Goal: Information Seeking & Learning: Learn about a topic

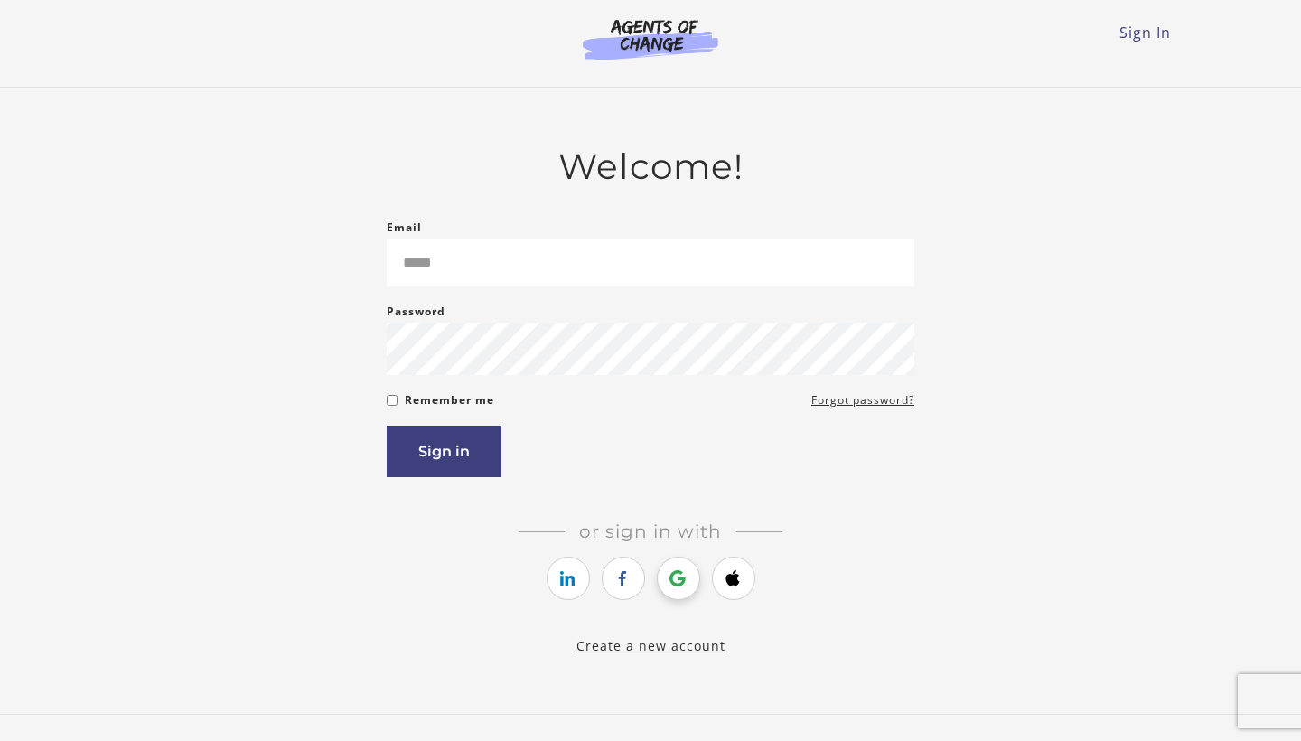
click at [672, 589] on icon "https://courses.thinkific.com/users/auth/google?ss%5Breferral%5D=&ss%5Buser_ret…" at bounding box center [678, 578] width 23 height 22
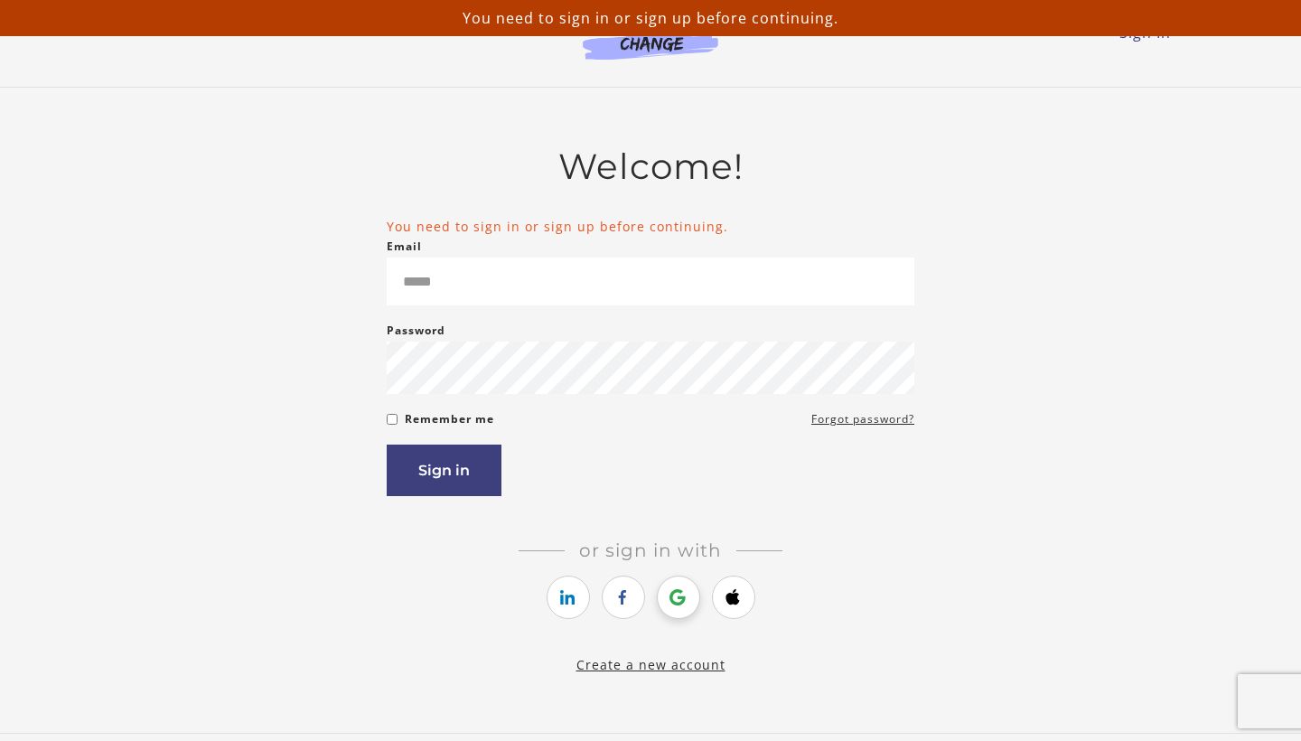
click at [682, 605] on icon "https://courses.thinkific.com/users/auth/google?ss%5Breferral%5D=&ss%5Buser_ret…" at bounding box center [678, 597] width 23 height 22
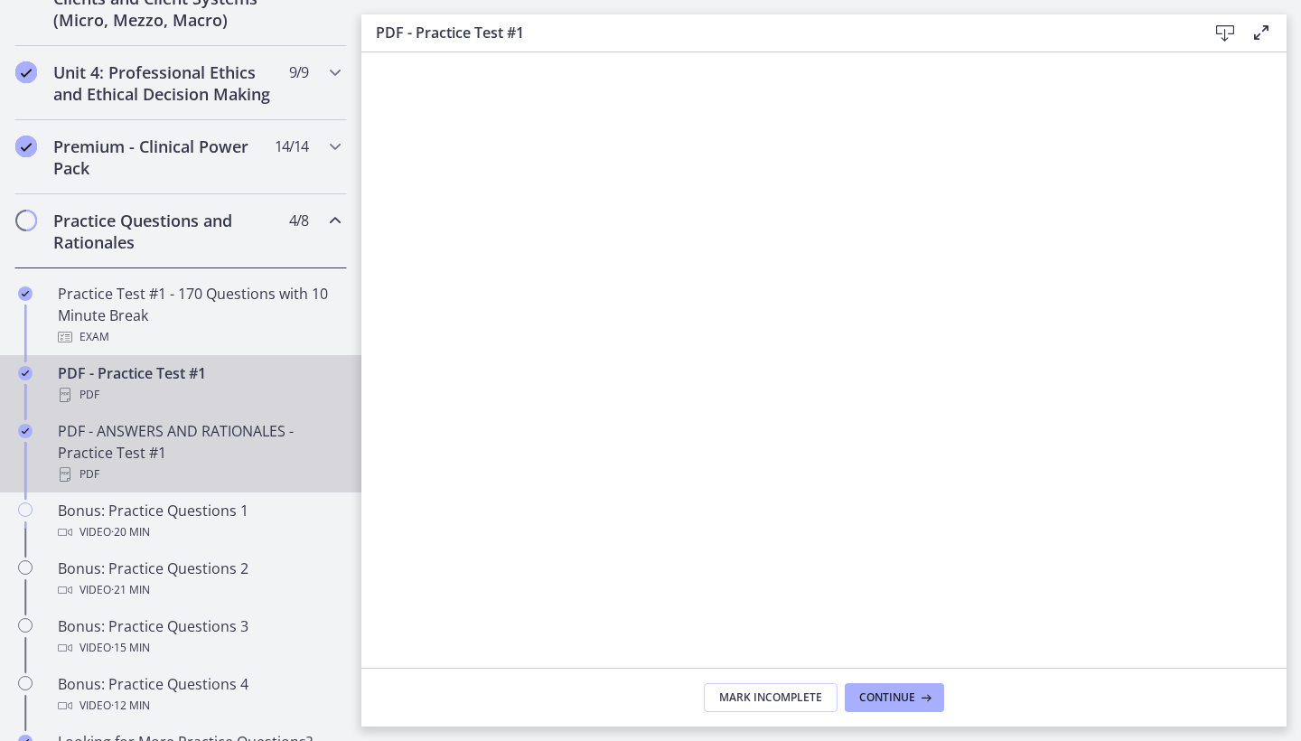
scroll to position [710, 0]
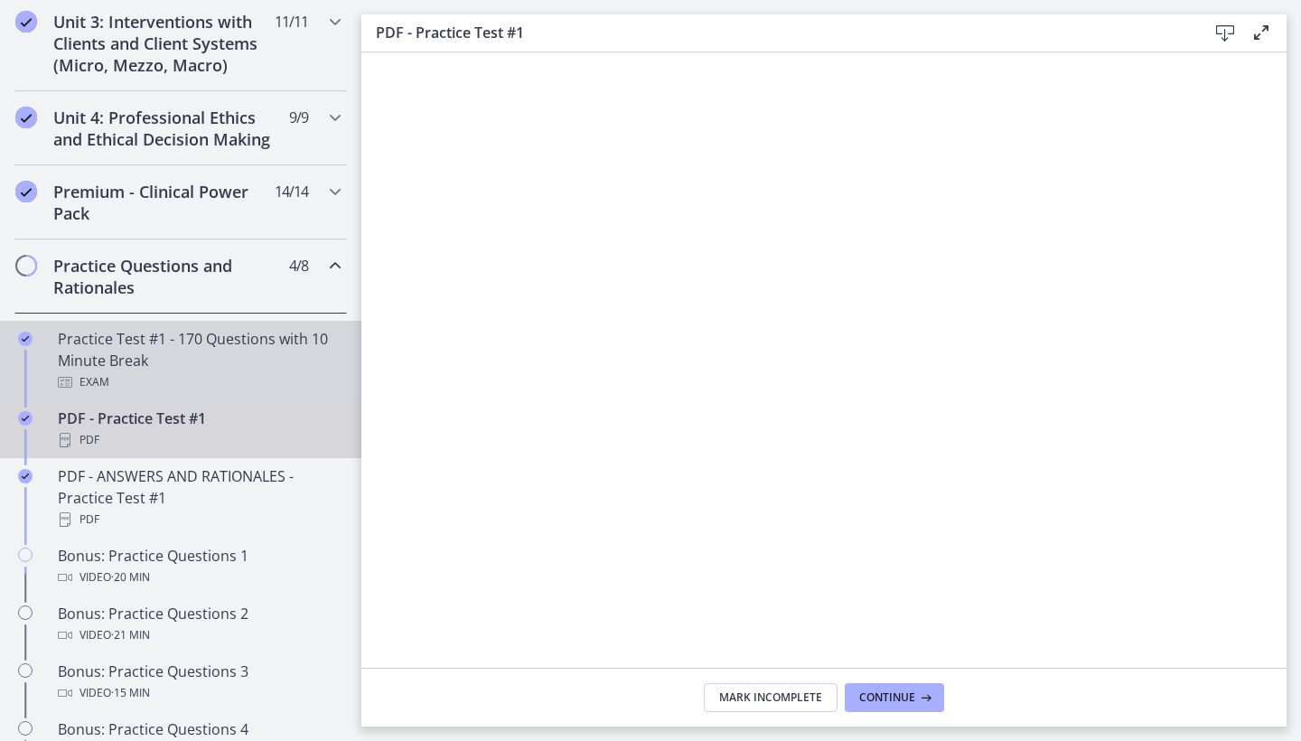
click at [89, 351] on div "Practice Test #1 - 170 Questions with 10 Minute Break Exam" at bounding box center [199, 360] width 282 height 65
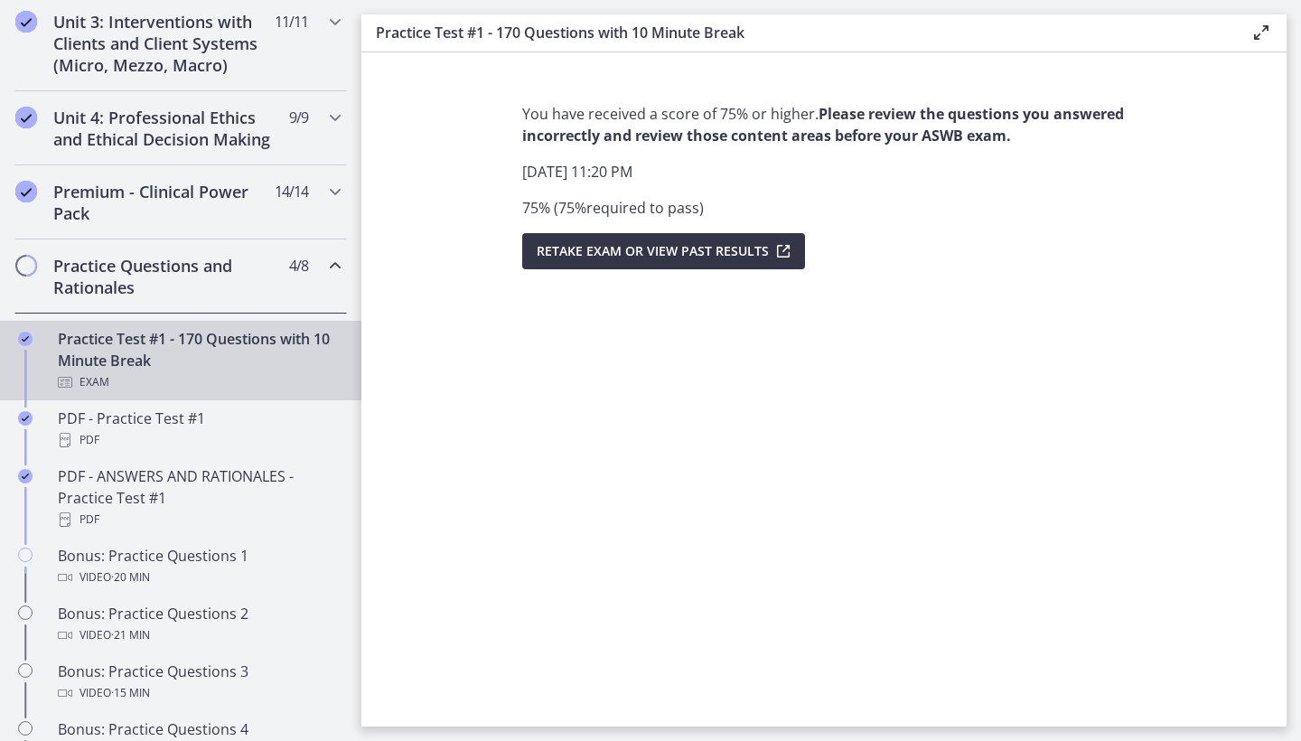
click at [785, 251] on icon "submit" at bounding box center [781, 251] width 25 height 22
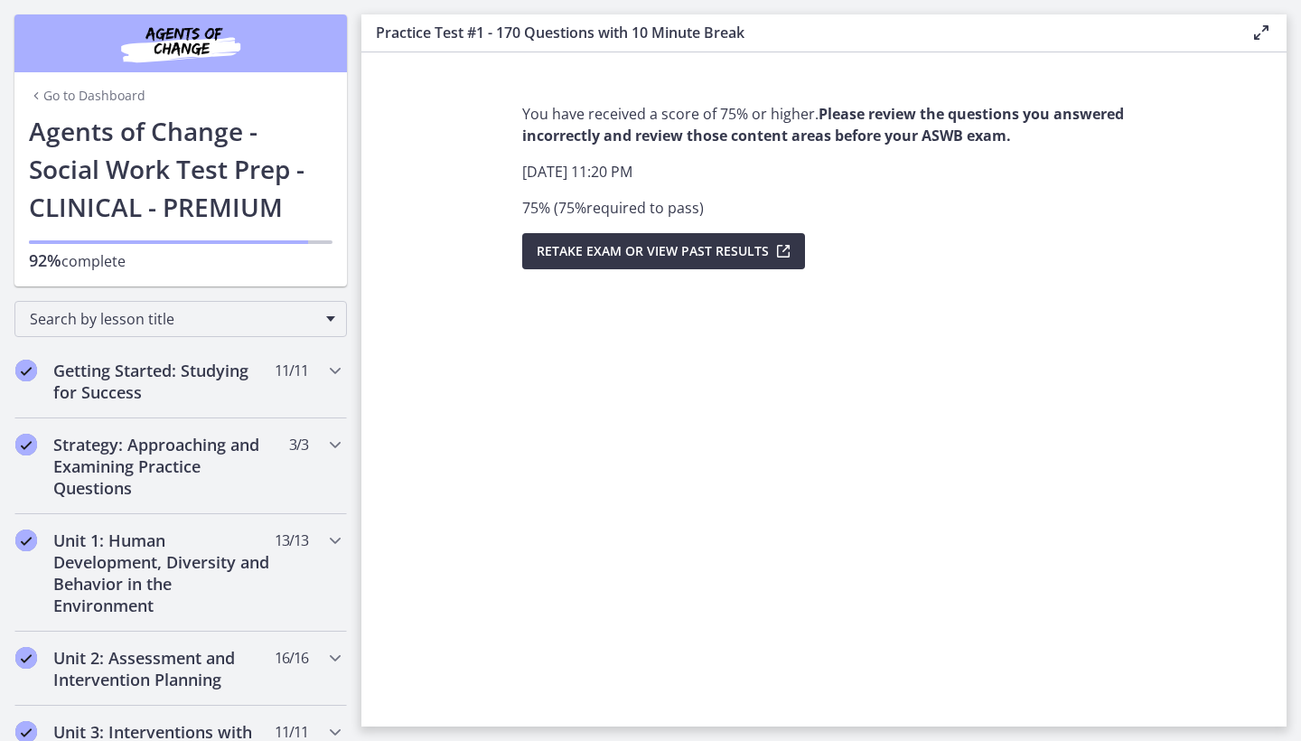
click at [670, 253] on span "Retake Exam OR View Past Results" at bounding box center [653, 251] width 232 height 22
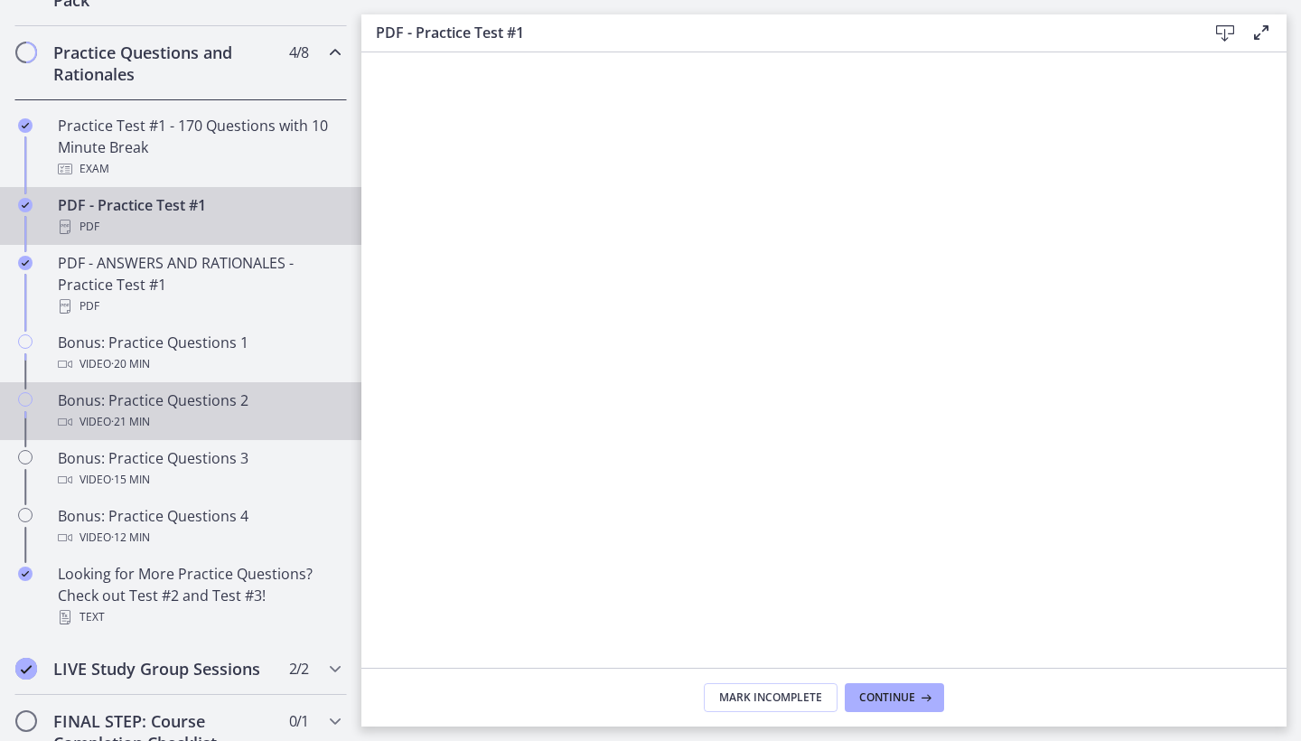
scroll to position [924, 0]
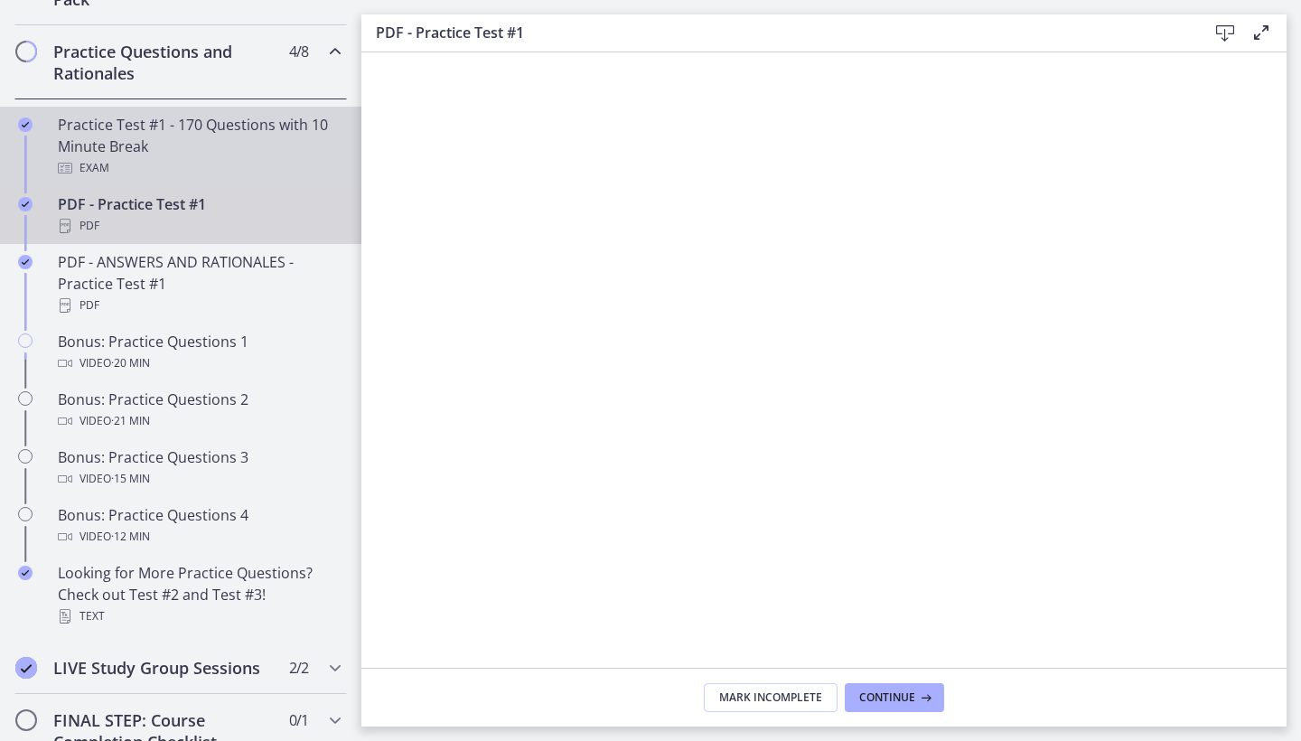
click at [168, 140] on div "Practice Test #1 - 170 Questions with 10 Minute Break Exam" at bounding box center [199, 146] width 282 height 65
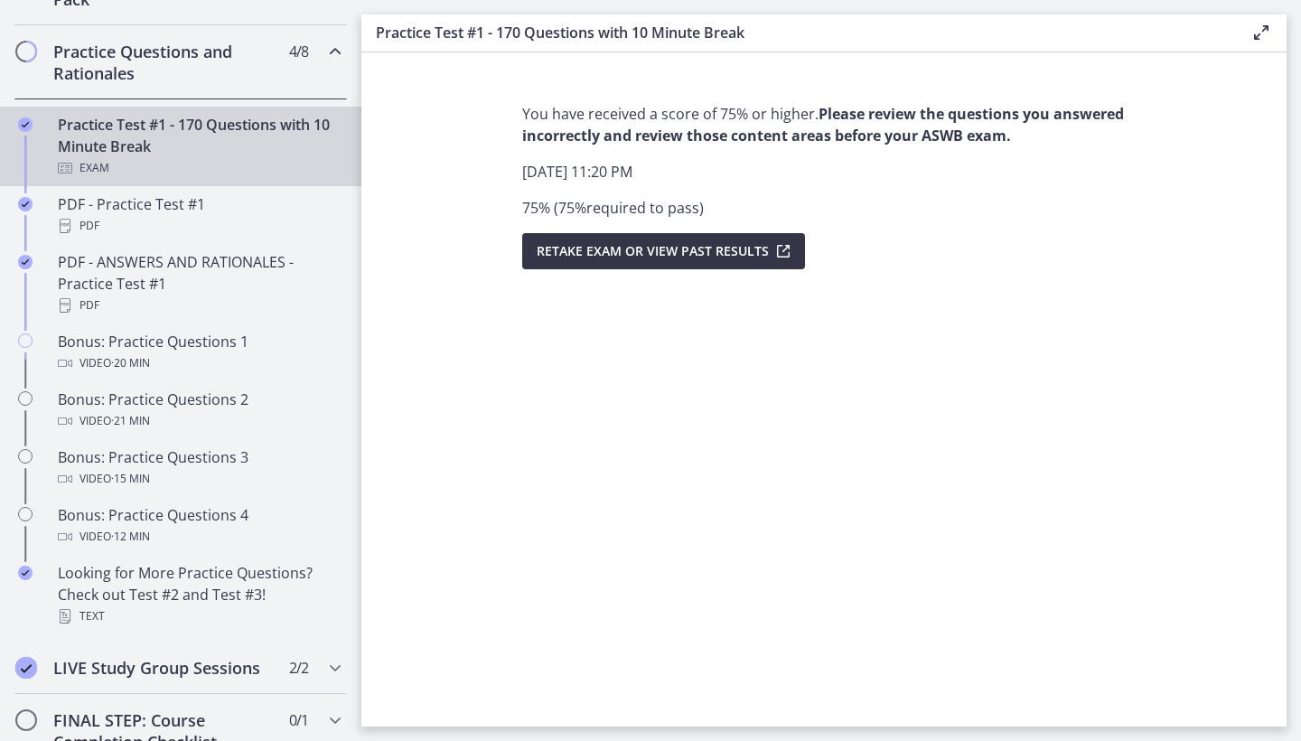
click at [595, 261] on span "Retake Exam OR View Past Results" at bounding box center [653, 251] width 232 height 22
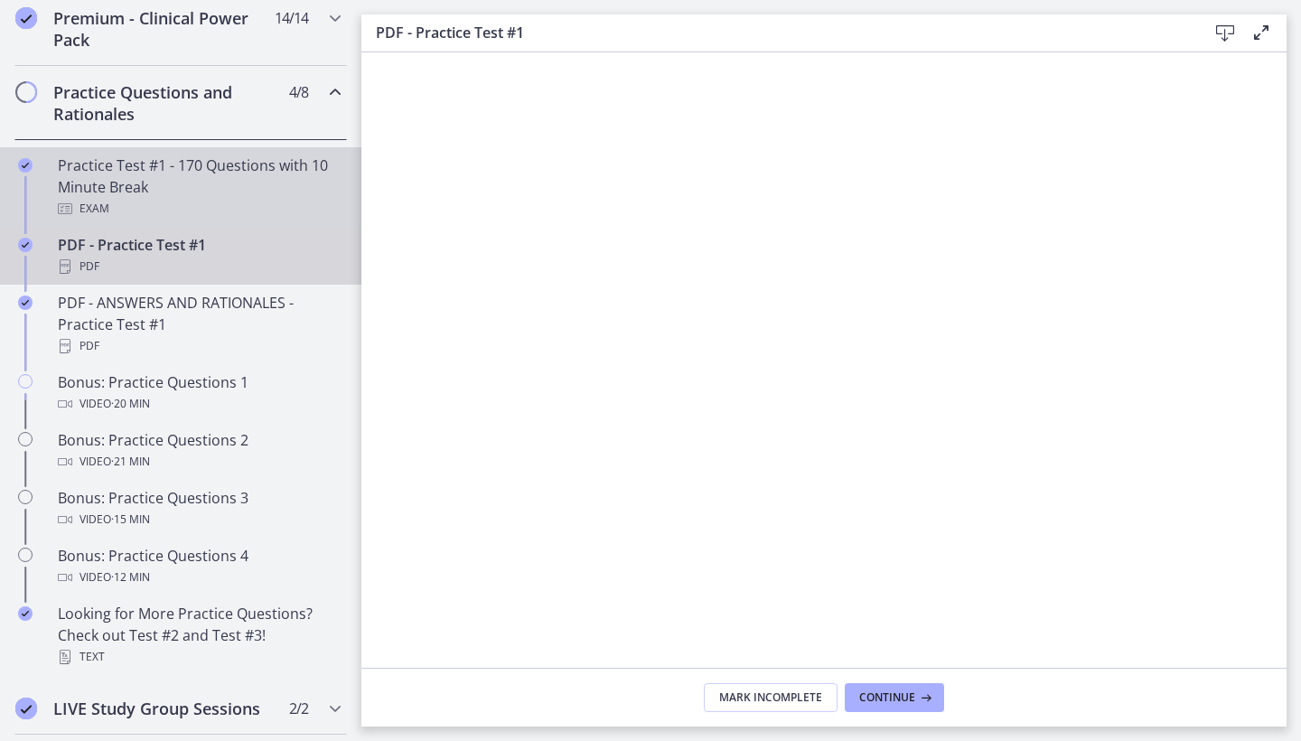
scroll to position [0, 1]
click at [228, 176] on div "Practice Test #1 - 170 Questions with 10 Minute Break Exam" at bounding box center [199, 186] width 282 height 65
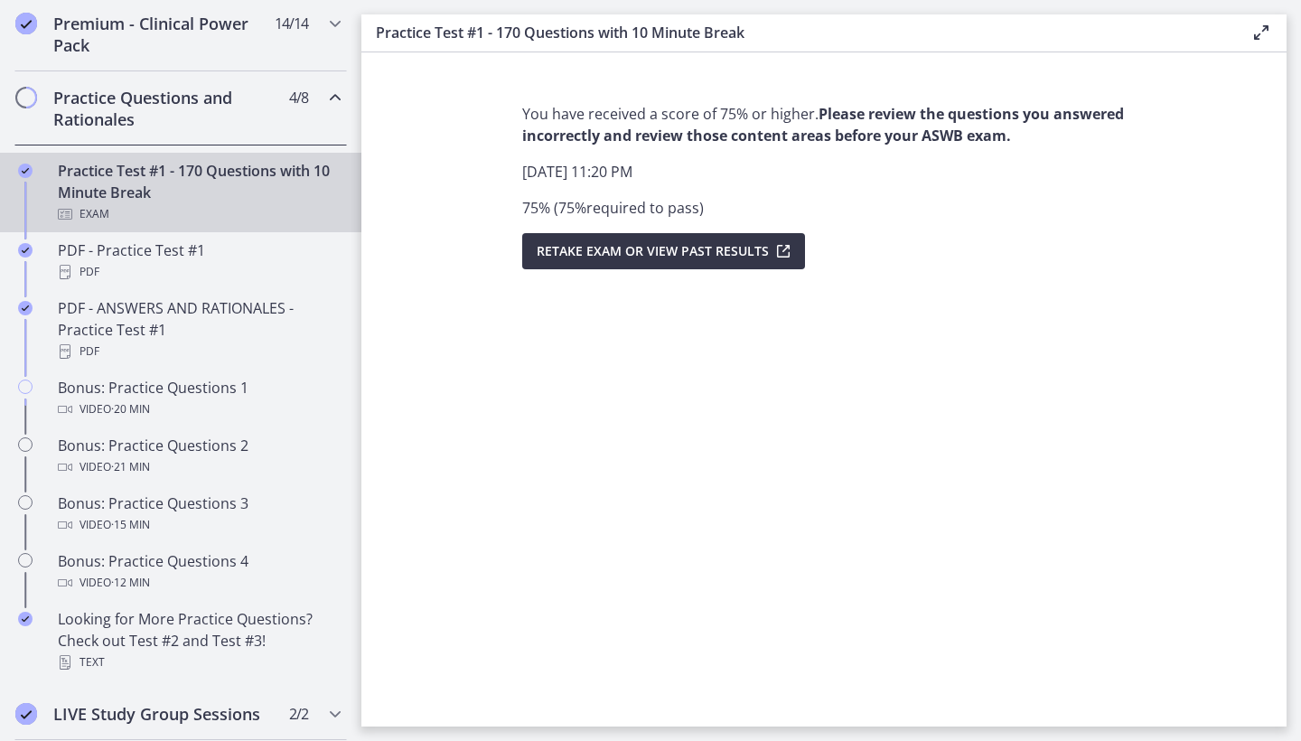
scroll to position [-1, 1]
click at [611, 248] on span "Retake Exam OR View Past Results" at bounding box center [653, 251] width 232 height 22
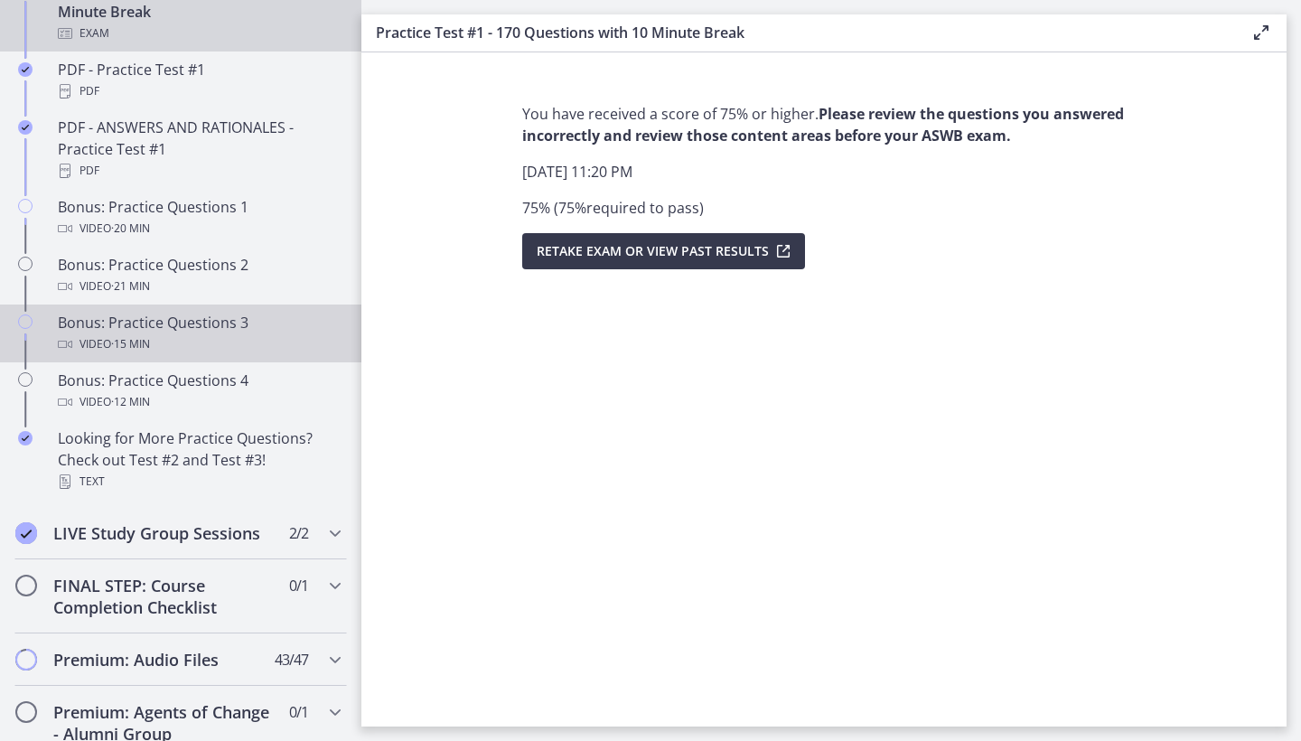
scroll to position [1061, 0]
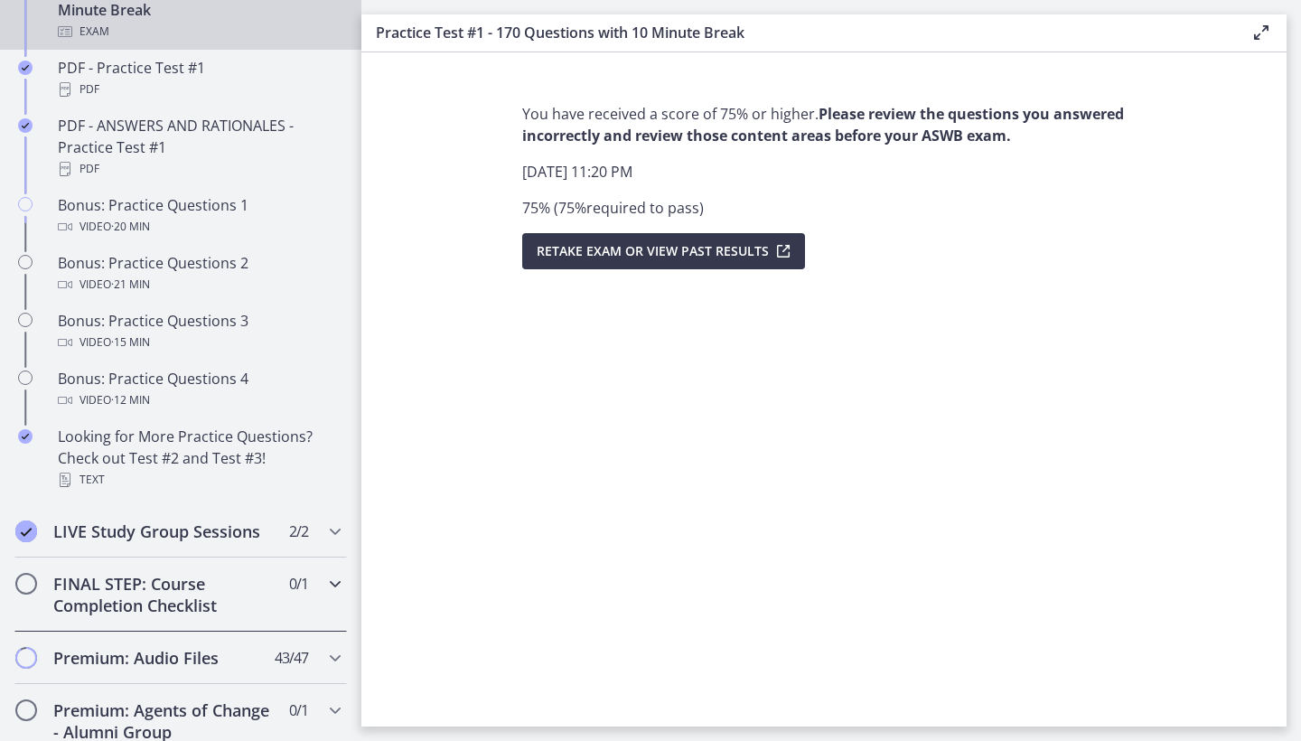
click at [302, 583] on span "0 / 1 Completed" at bounding box center [298, 584] width 19 height 22
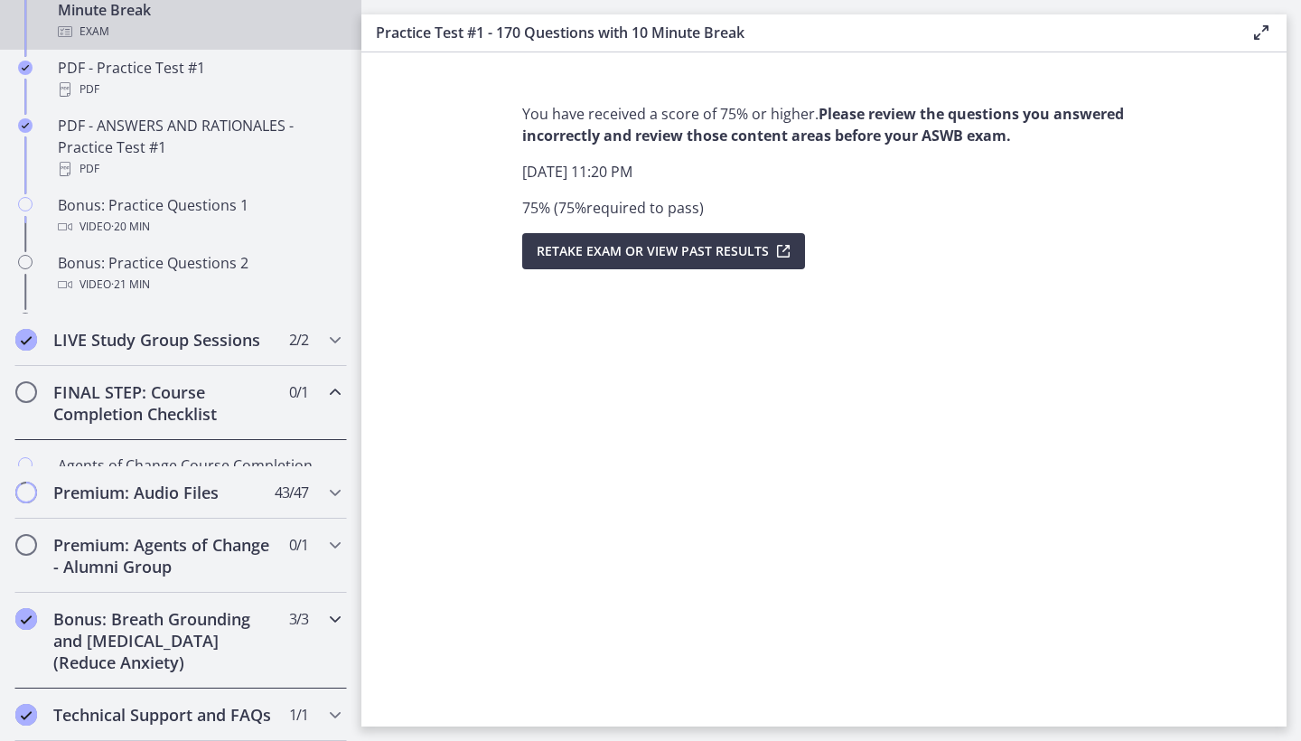
scroll to position [873, 0]
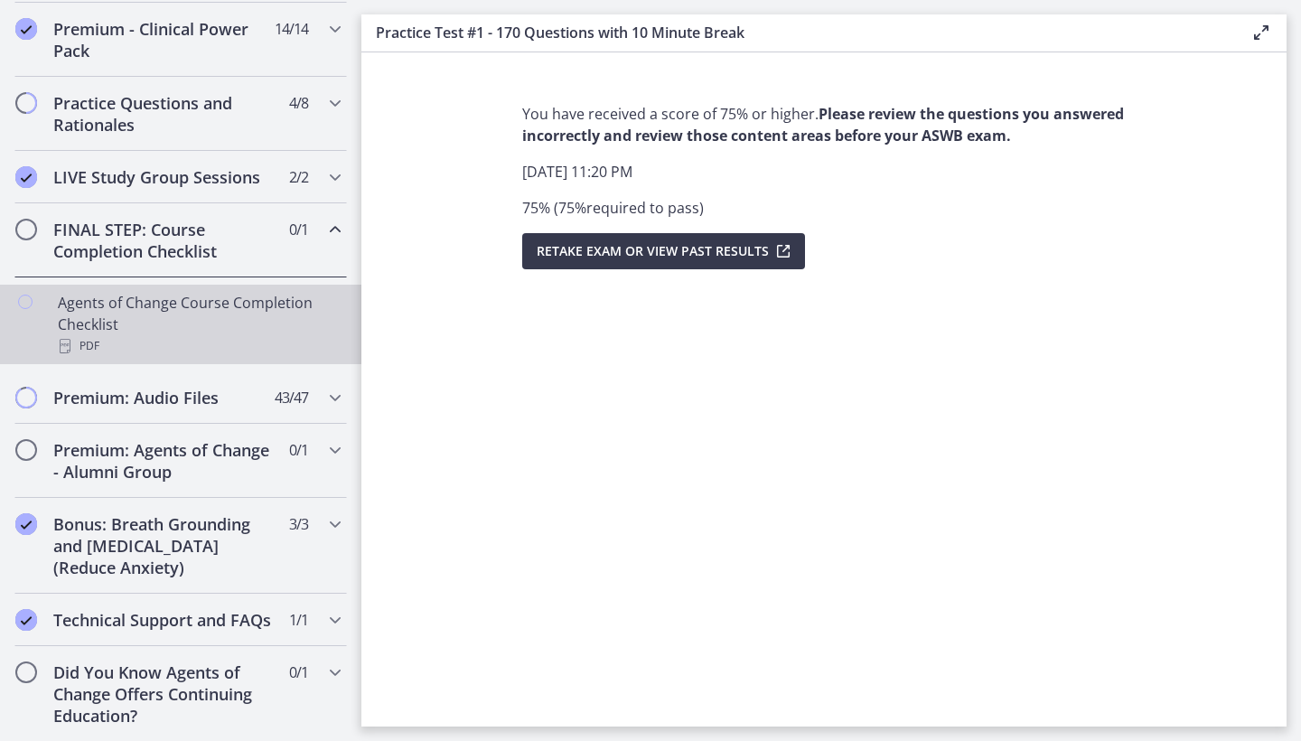
click at [282, 311] on div "Agents of Change Course Completion Checklist PDF" at bounding box center [199, 324] width 282 height 65
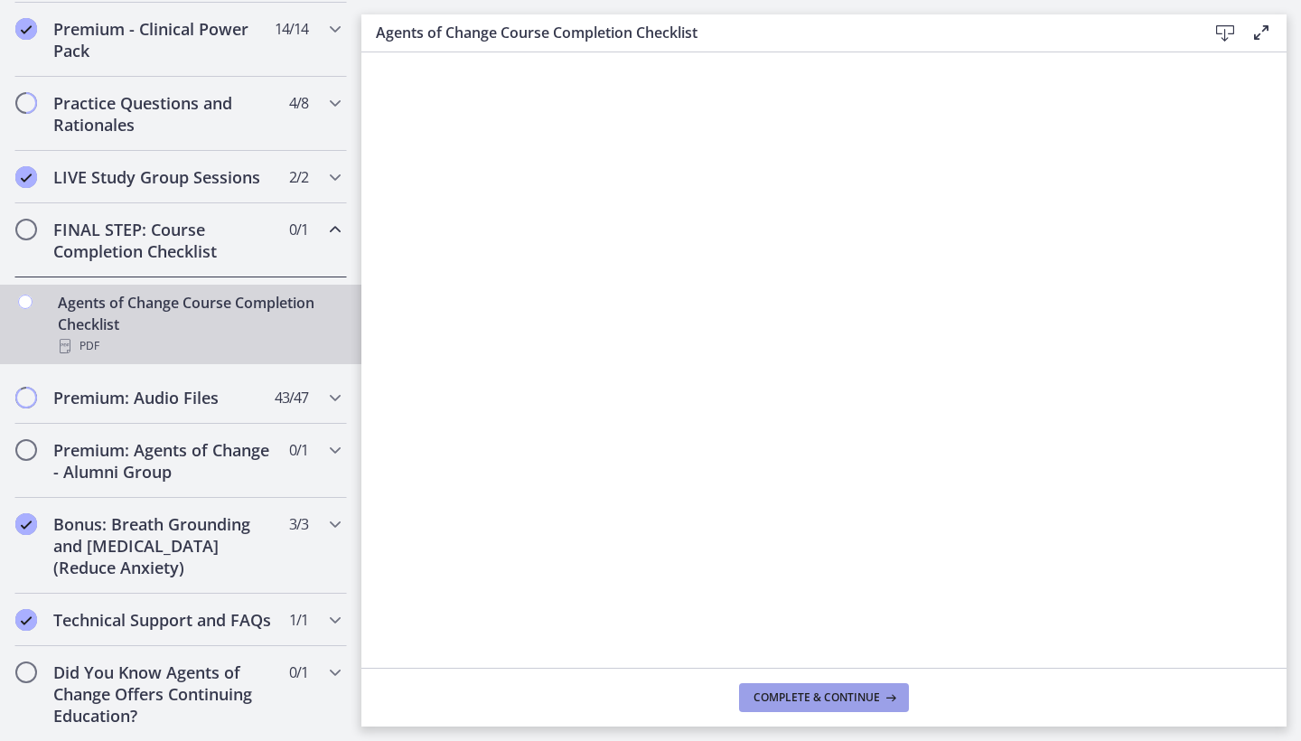
click at [784, 687] on button "Complete & continue" at bounding box center [824, 697] width 170 height 29
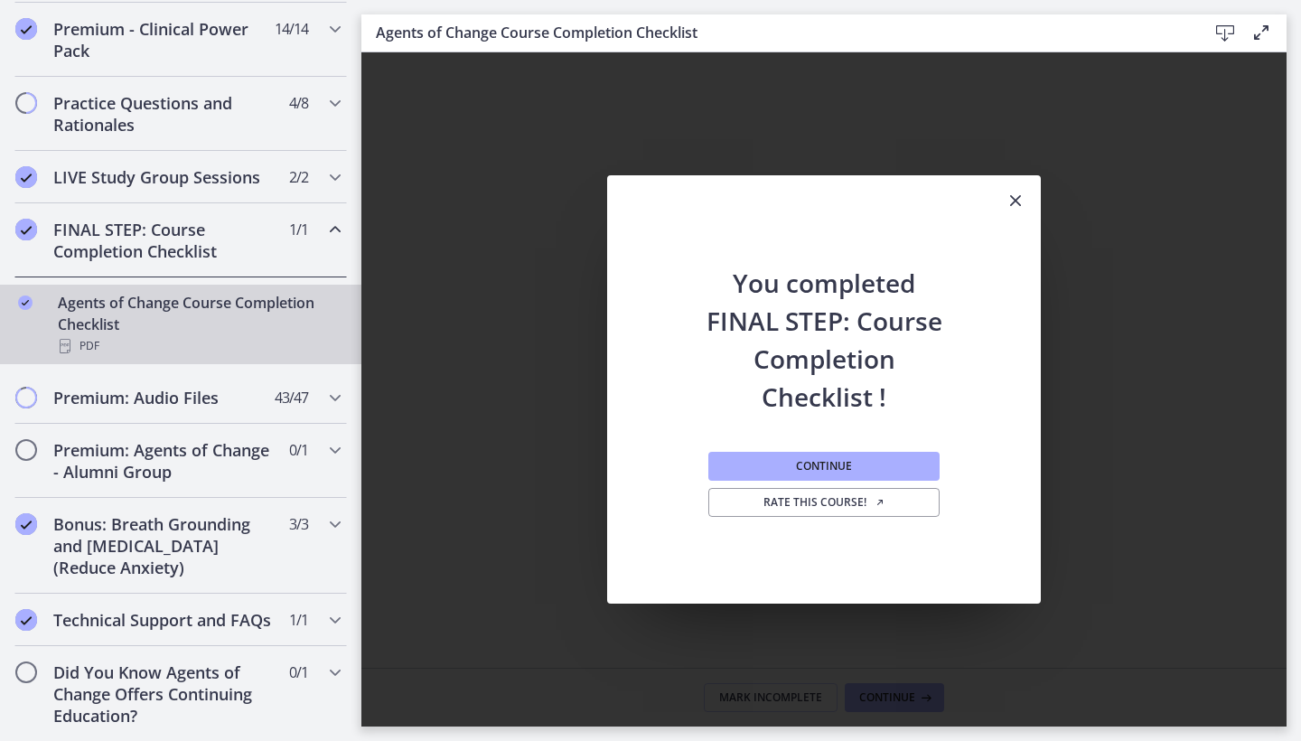
click at [1016, 201] on icon "Close" at bounding box center [1016, 201] width 22 height 22
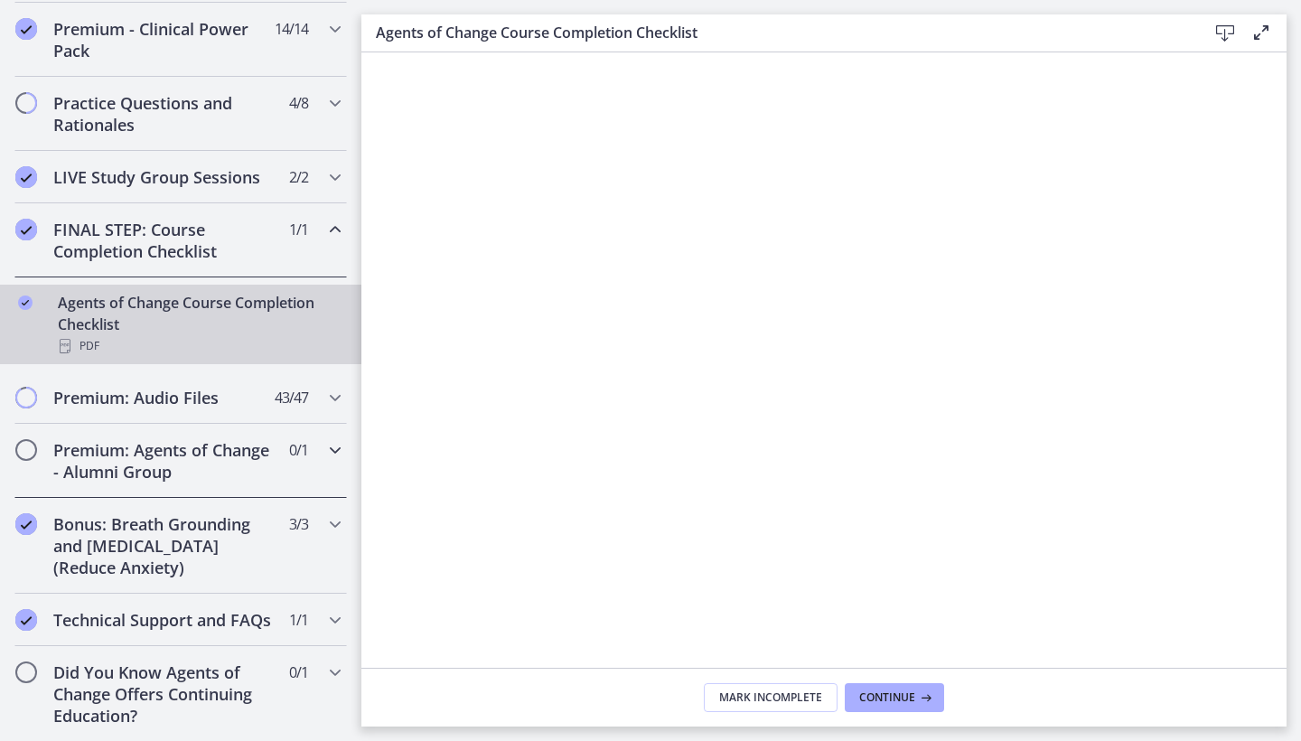
click at [267, 466] on h2 "Premium: Agents of Change - Alumni Group" at bounding box center [163, 460] width 220 height 43
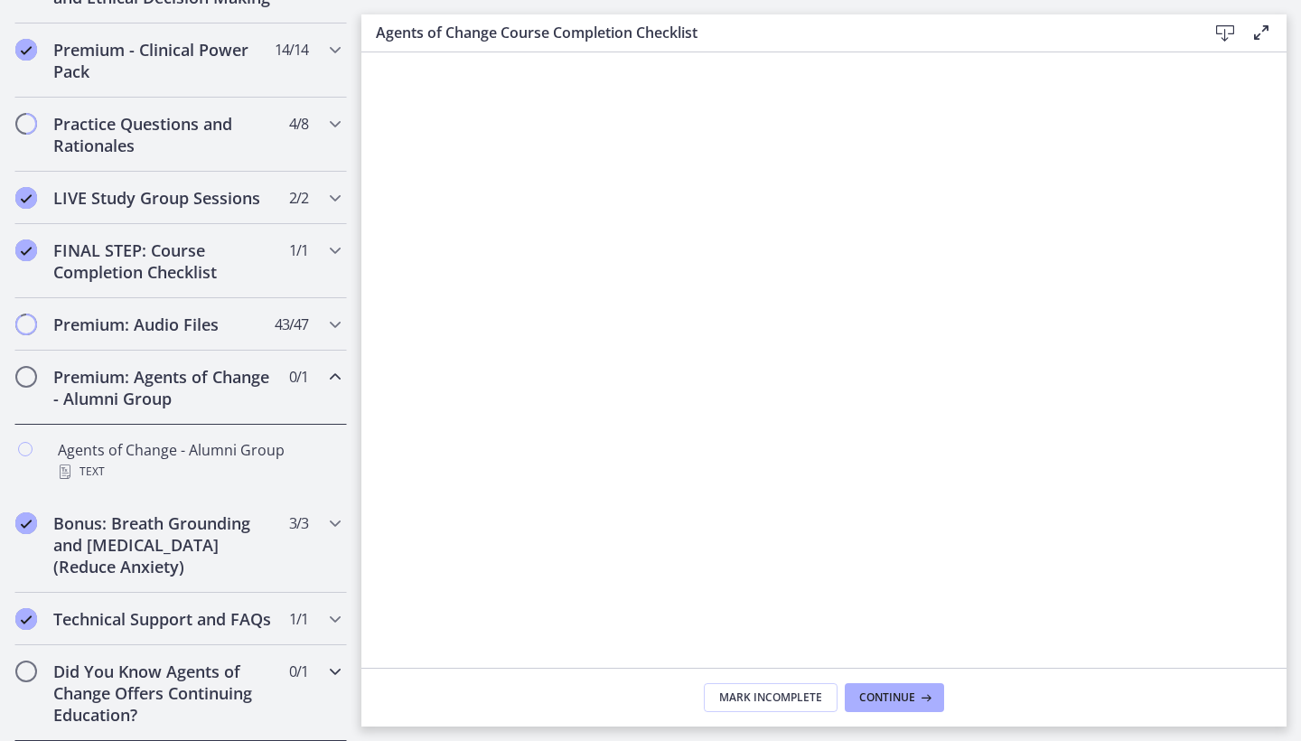
scroll to position [852, 0]
click at [282, 693] on div "Did You Know Agents of Change Offers Continuing Education? 0 / 1 Completed" at bounding box center [180, 693] width 332 height 96
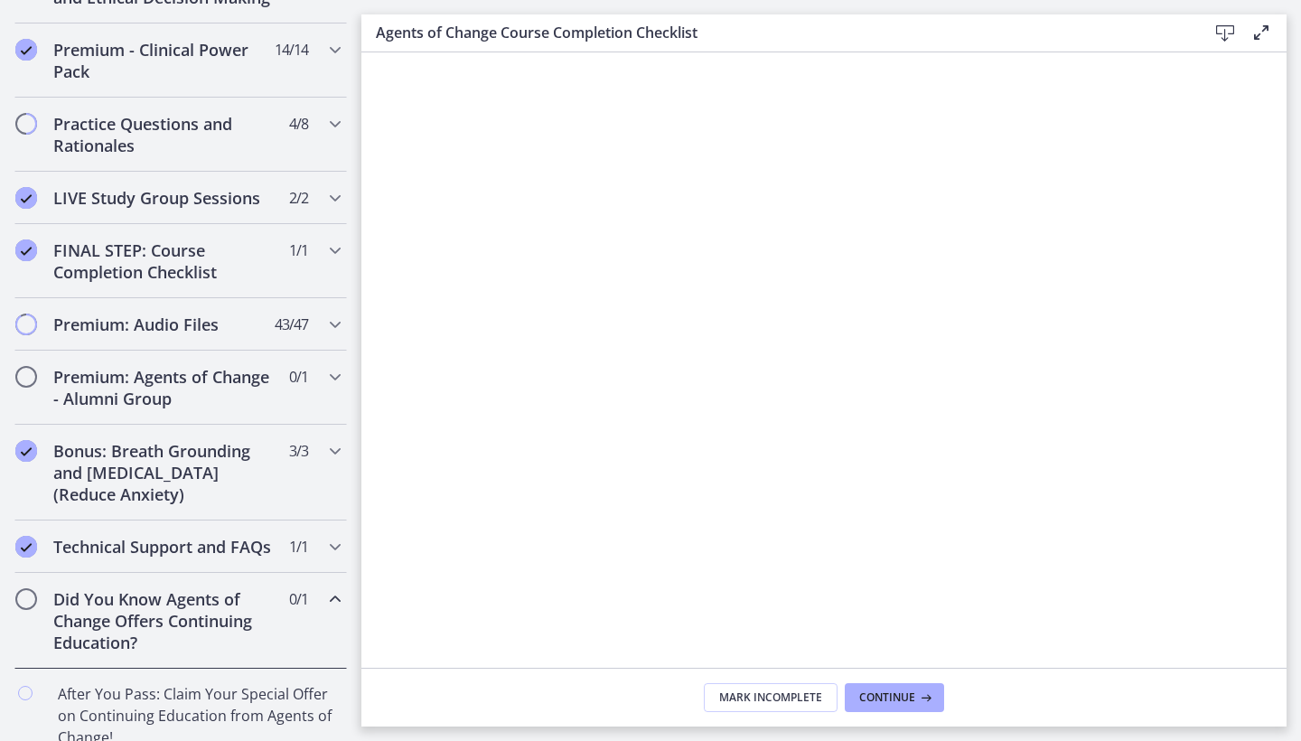
click at [270, 633] on h2 "Did You Know Agents of Change Offers Continuing Education?" at bounding box center [163, 620] width 220 height 65
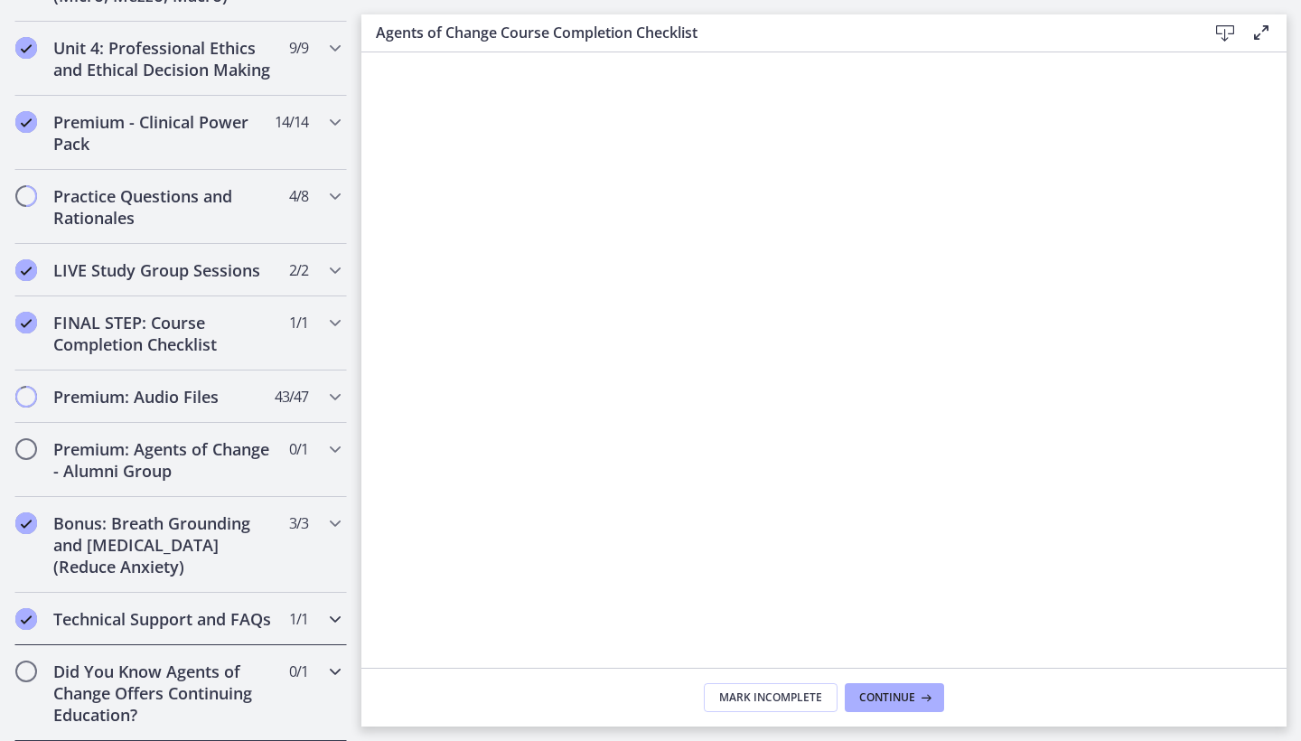
scroll to position [780, 0]
click at [269, 654] on div "Did You Know Agents of Change Offers Continuing Education? 0 / 1 Completed" at bounding box center [180, 693] width 332 height 96
click at [269, 667] on h2 "Did You Know Agents of Change Offers Continuing Education?" at bounding box center [163, 692] width 220 height 65
click at [267, 686] on h2 "Did You Know Agents of Change Offers Continuing Education?" at bounding box center [163, 692] width 220 height 65
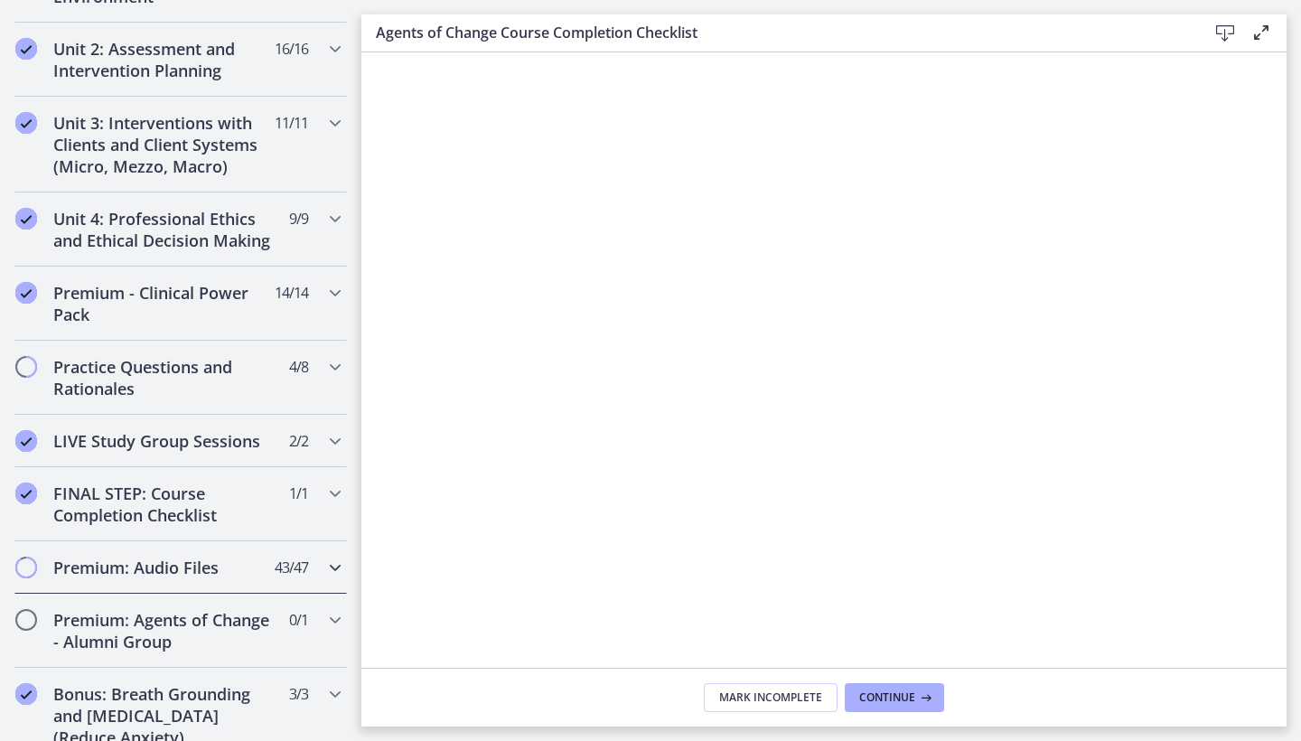
scroll to position [605, 0]
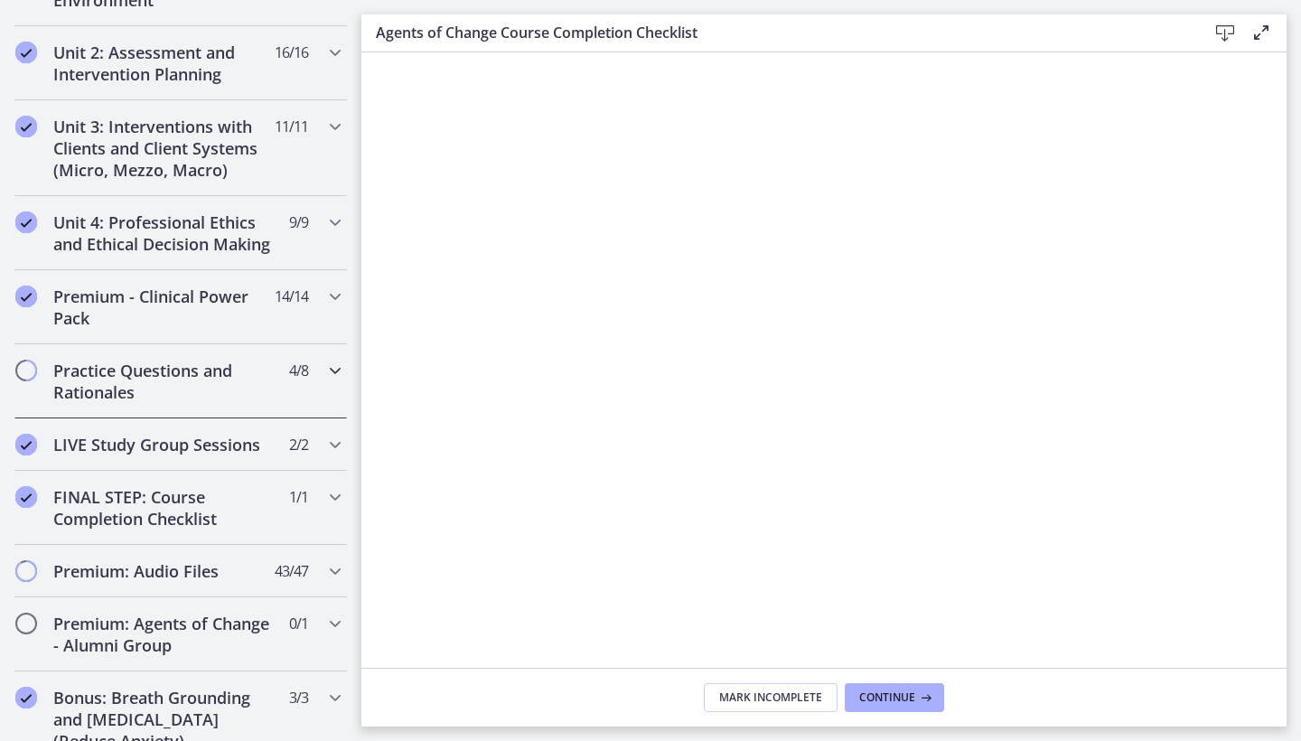
click at [219, 386] on h2 "Practice Questions and Rationales" at bounding box center [163, 381] width 220 height 43
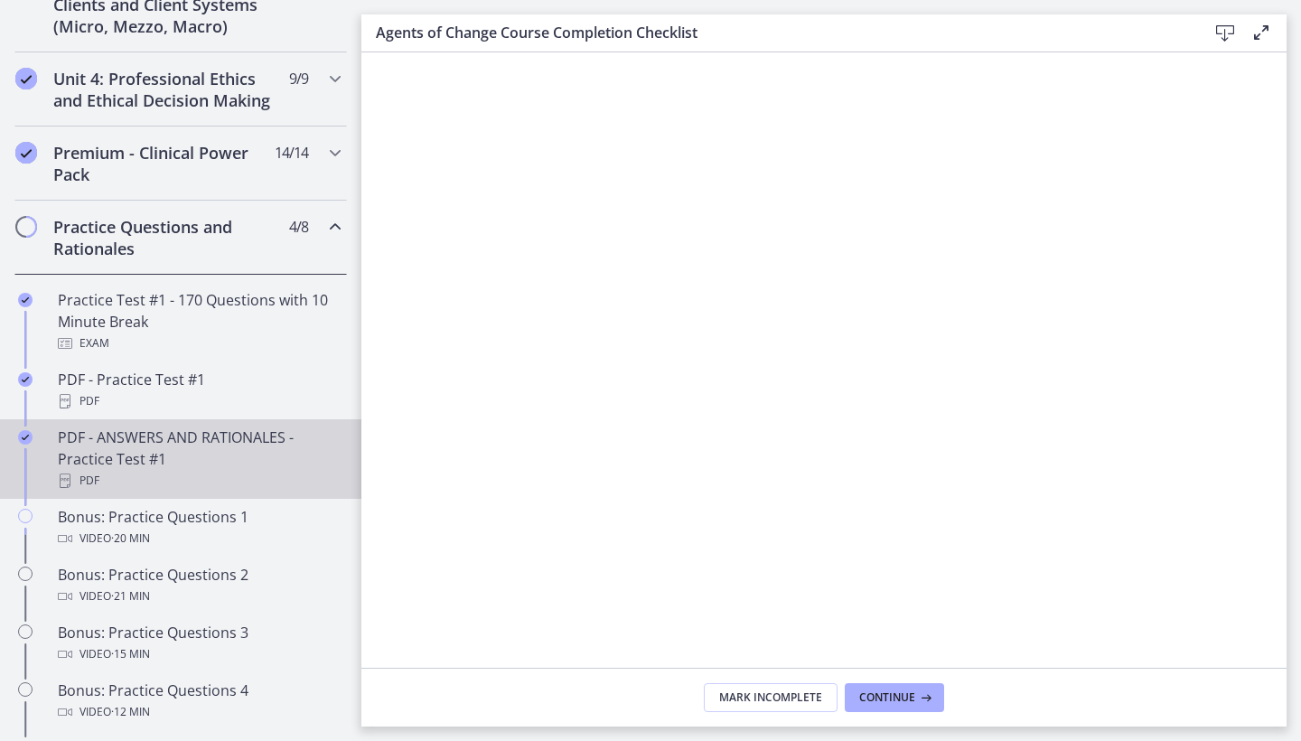
scroll to position [750, 0]
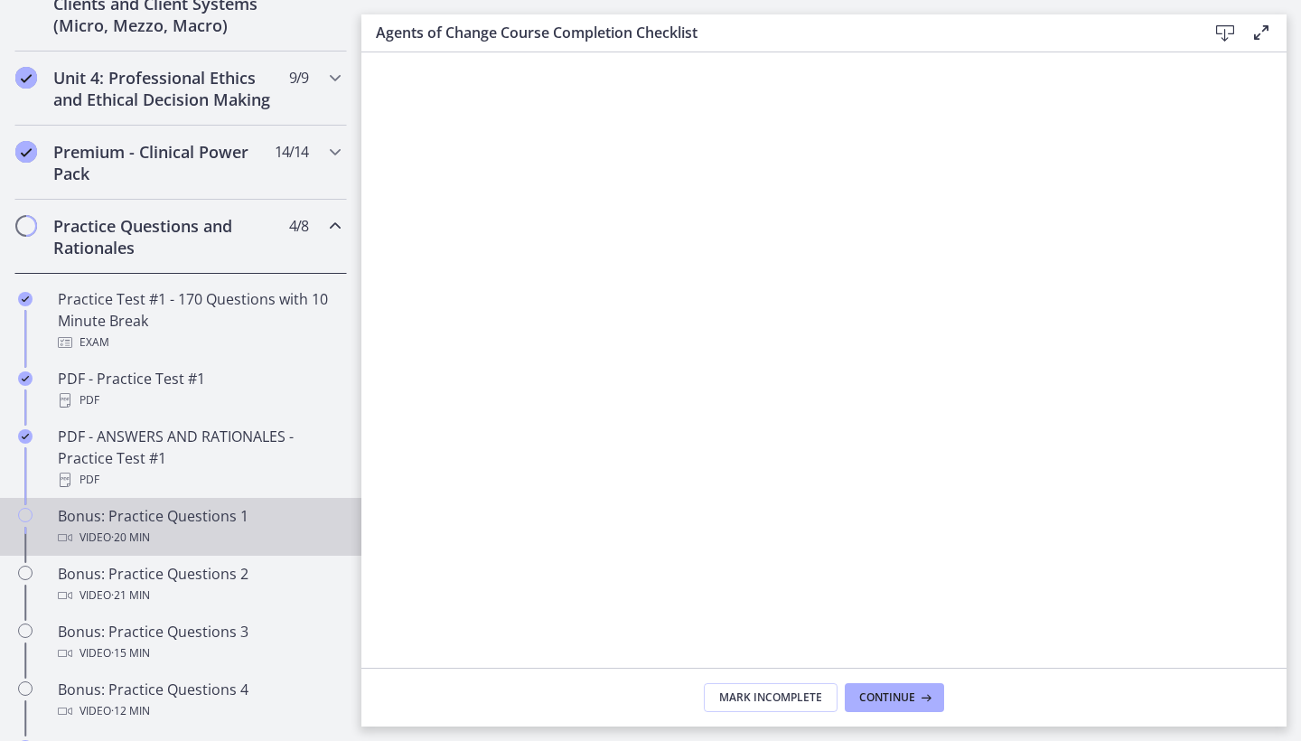
click at [121, 529] on span "· 20 min" at bounding box center [130, 538] width 39 height 22
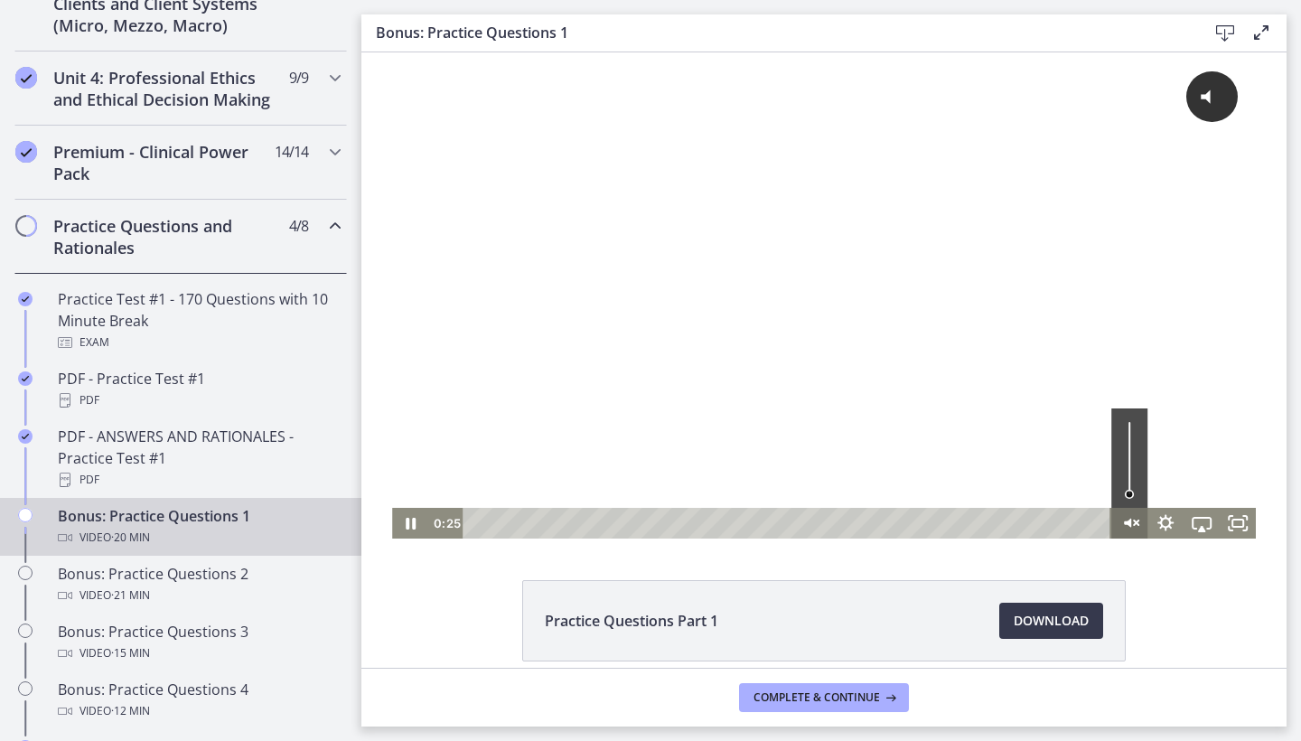
click at [1127, 529] on icon "Unmute" at bounding box center [1129, 523] width 36 height 31
drag, startPoint x: 409, startPoint y: 523, endPoint x: 638, endPoint y: 475, distance: 233.5
click at [408, 523] on icon "Pause" at bounding box center [409, 523] width 43 height 37
click at [409, 521] on icon "Play Video" at bounding box center [411, 523] width 9 height 13
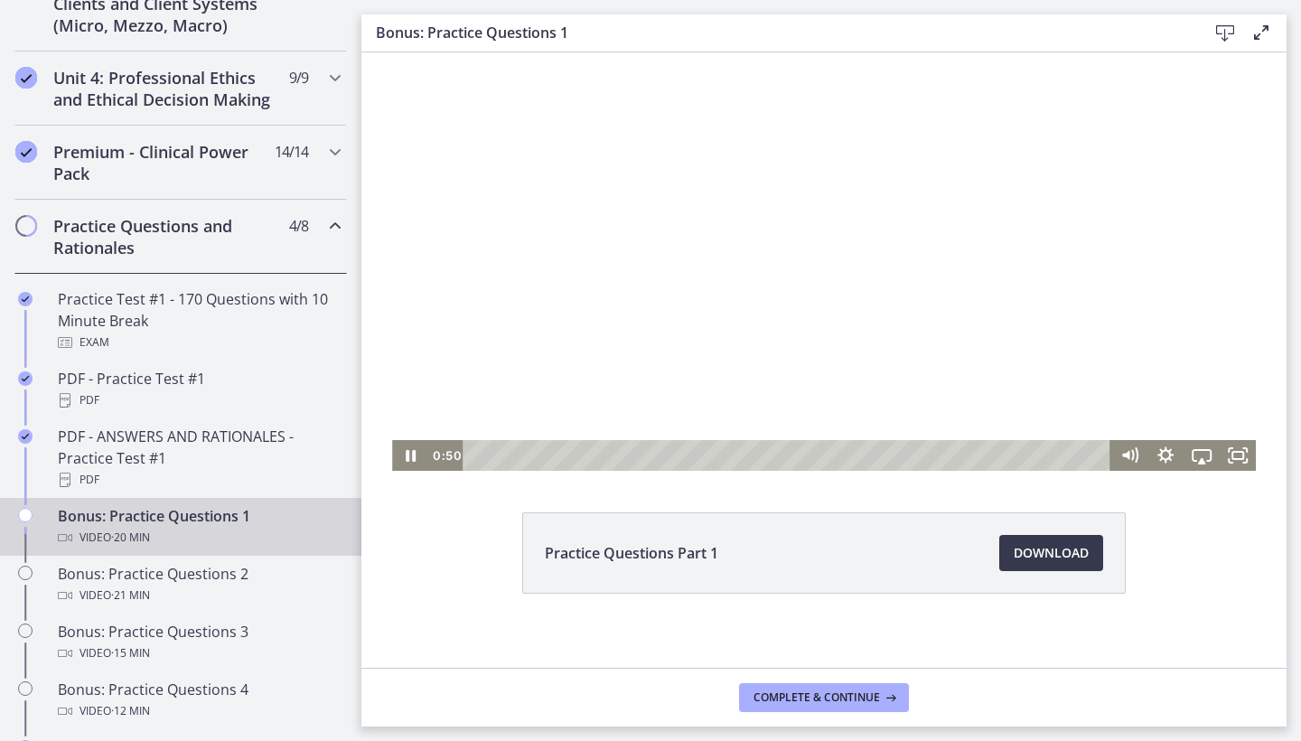
scroll to position [67, 0]
click at [404, 453] on icon "Pause" at bounding box center [409, 456] width 43 height 37
click at [1249, 450] on icon "Fullscreen" at bounding box center [1237, 456] width 43 height 37
click at [1235, 453] on icon "Fullscreen" at bounding box center [1238, 456] width 36 height 31
click at [1242, 450] on icon "Fullscreen" at bounding box center [1237, 456] width 43 height 37
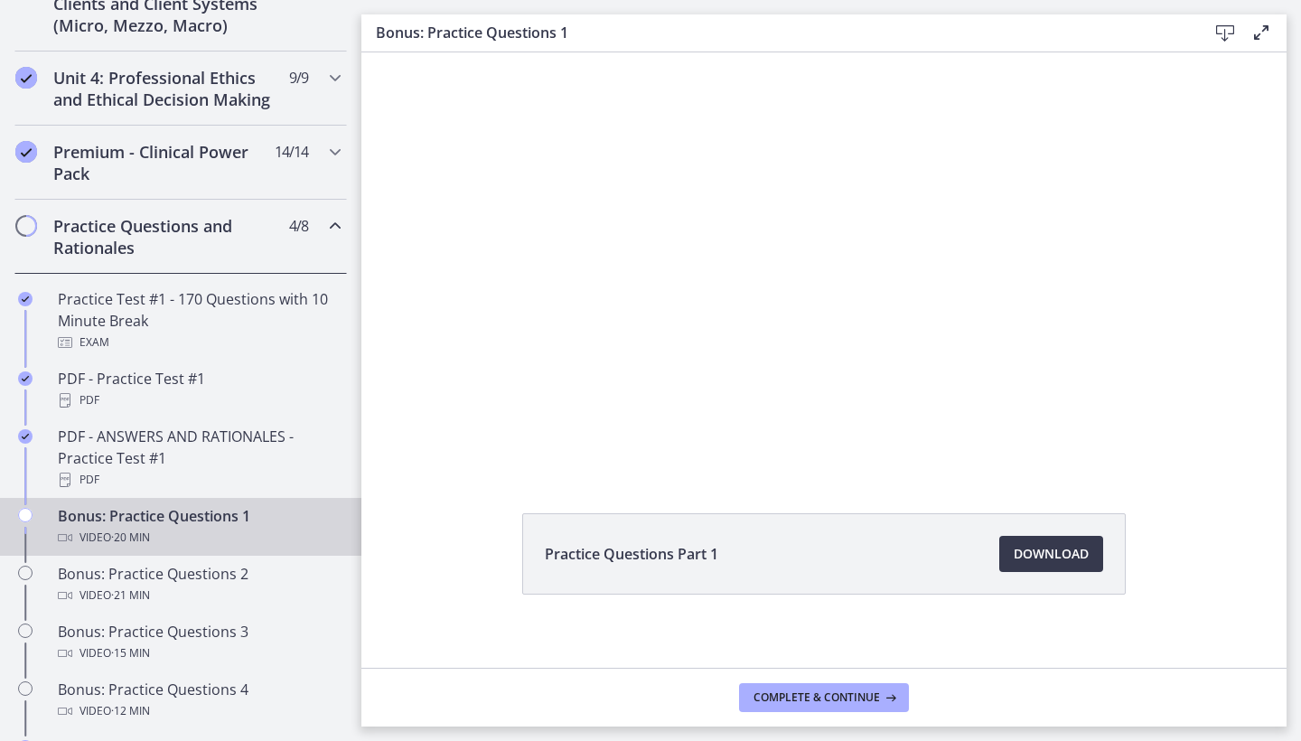
click at [1253, 31] on icon at bounding box center [1261, 33] width 22 height 22
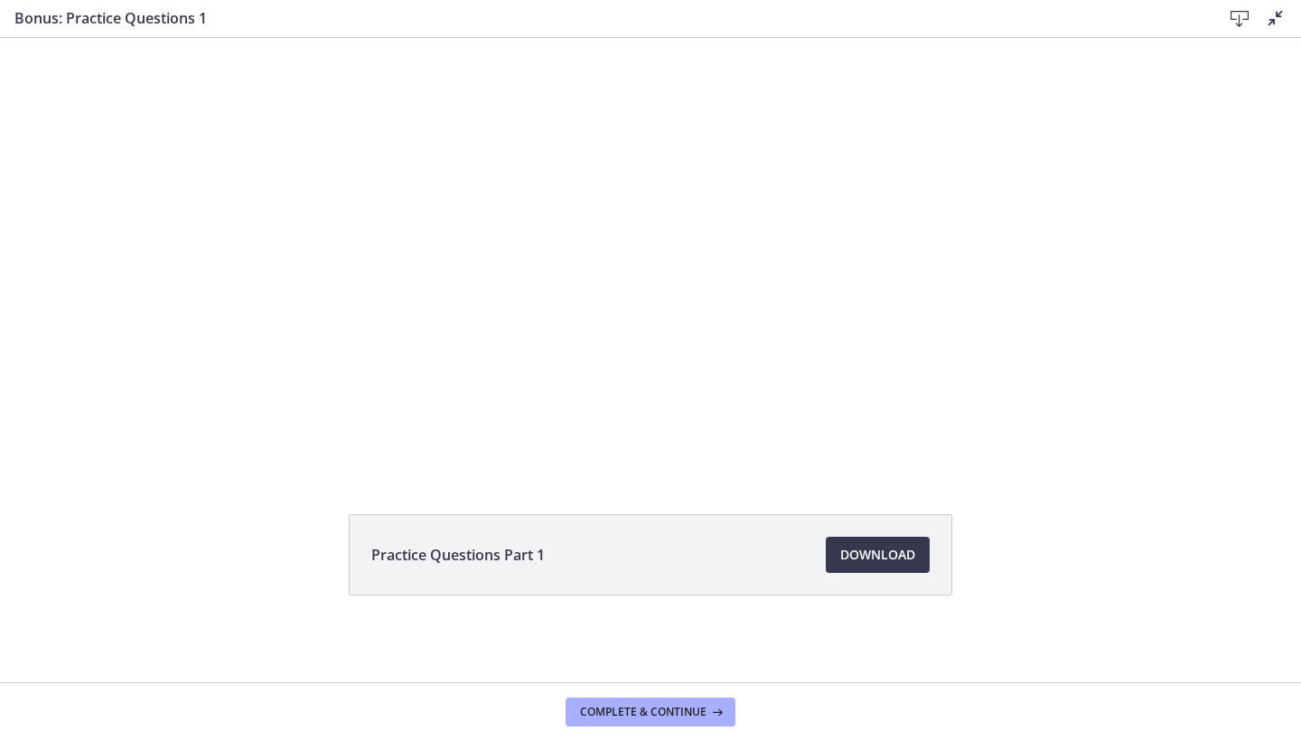
scroll to position [58, 0]
click at [1126, 216] on div "The video is loading... Click for sound @keyframes VOLUME_SMALL_WAVE_FLASH { 0%…" at bounding box center [650, 229] width 1301 height 486
